Goal: Navigation & Orientation: Go to known website

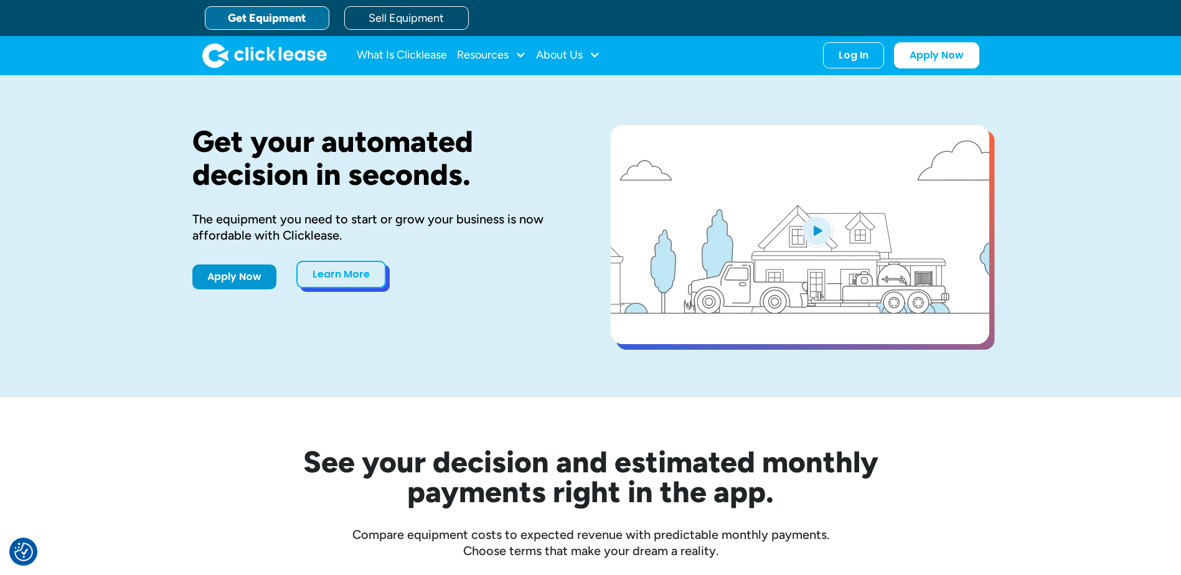
click at [341, 276] on link "Learn More" at bounding box center [341, 274] width 90 height 27
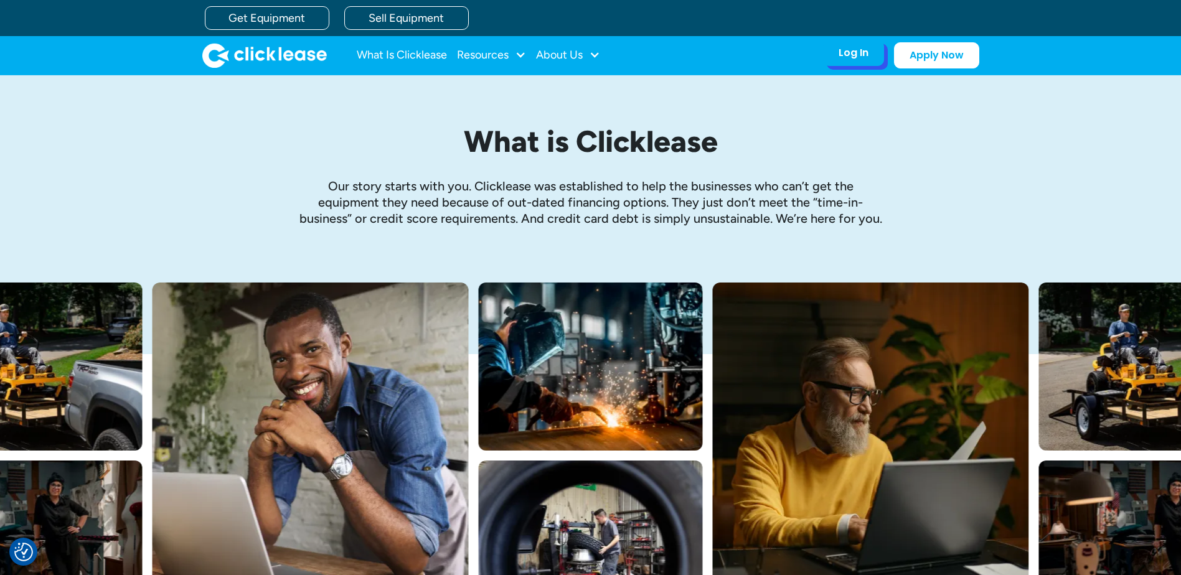
click at [845, 52] on div "Log In" at bounding box center [854, 53] width 30 height 12
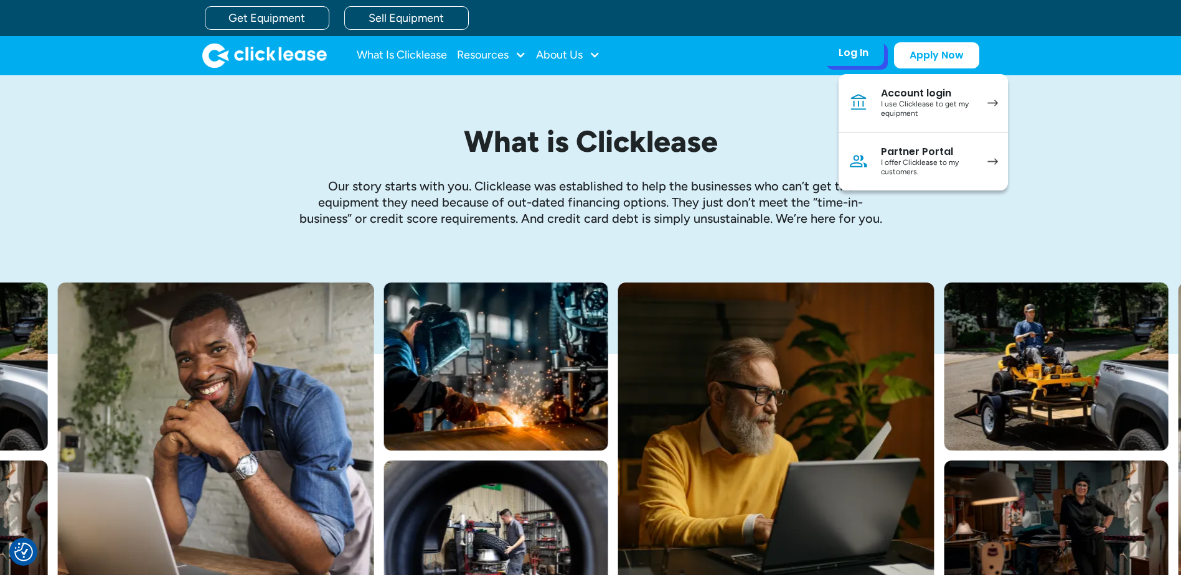
click at [923, 102] on div "I use Clicklease to get my equipment" at bounding box center [928, 109] width 94 height 19
